Goal: Check status: Check status

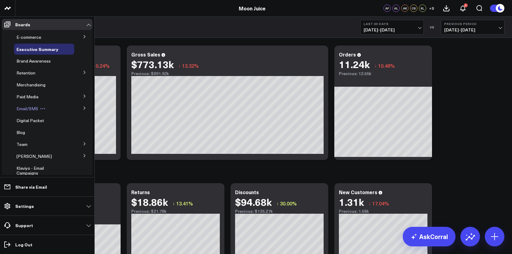
click at [38, 108] on button at bounding box center [42, 108] width 9 height 5
click at [84, 106] on button at bounding box center [85, 107] width 16 height 9
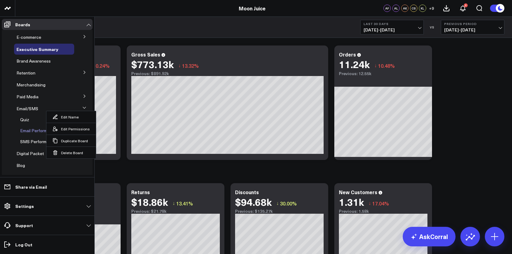
click at [25, 128] on span "Email Performance" at bounding box center [38, 131] width 37 height 6
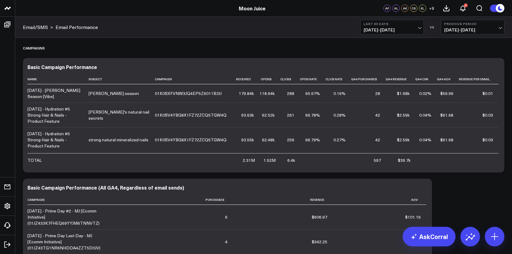
click at [395, 26] on button "Last 30 Days [DATE] - [DATE]" at bounding box center [391, 27] width 63 height 15
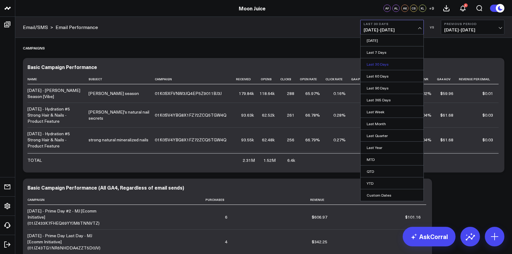
click at [383, 65] on link "Last 30 Days" at bounding box center [391, 64] width 63 height 12
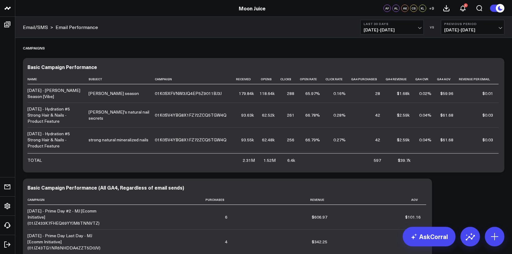
click at [406, 30] on span "[DATE] - [DATE]" at bounding box center [391, 29] width 57 height 5
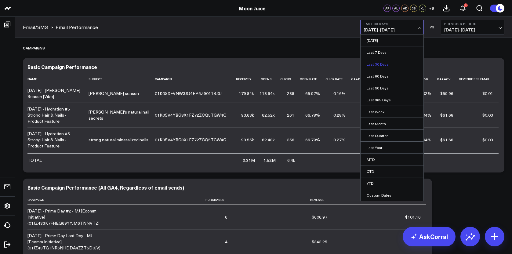
click at [393, 64] on link "Last 30 Days" at bounding box center [391, 64] width 63 height 12
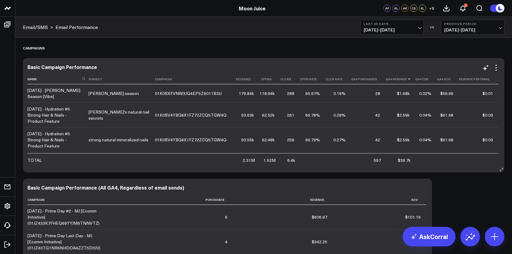
click at [408, 79] on icon at bounding box center [408, 79] width 5 height 4
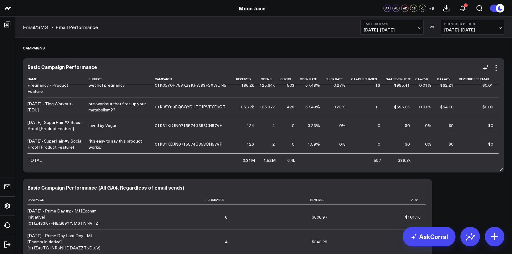
scroll to position [290, 0]
